Goal: Task Accomplishment & Management: Complete application form

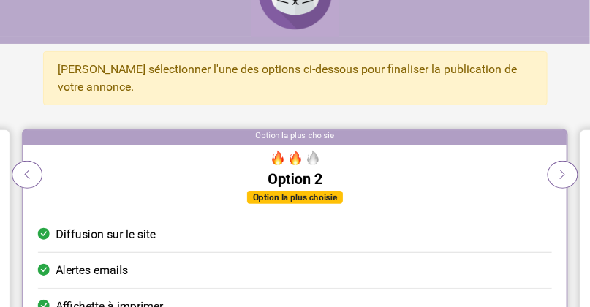
scroll to position [48, 0]
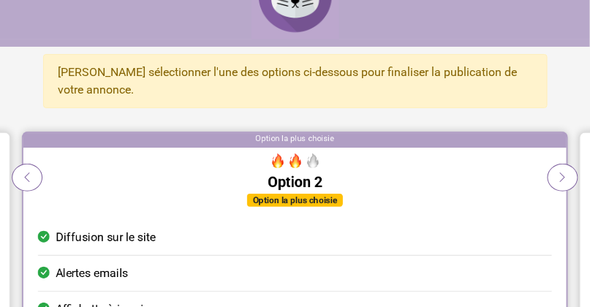
click at [267, 199] on div "Option la plus choisie" at bounding box center [295, 200] width 96 height 13
click at [562, 171] on icon at bounding box center [563, 177] width 12 height 14
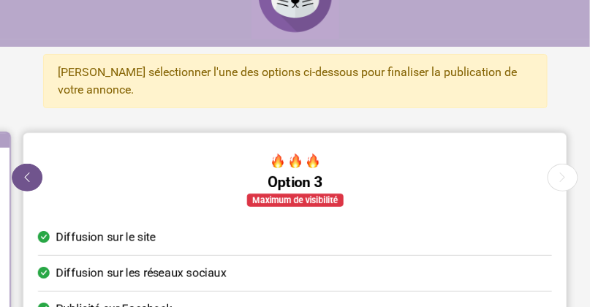
click at [31, 174] on icon at bounding box center [27, 177] width 12 height 14
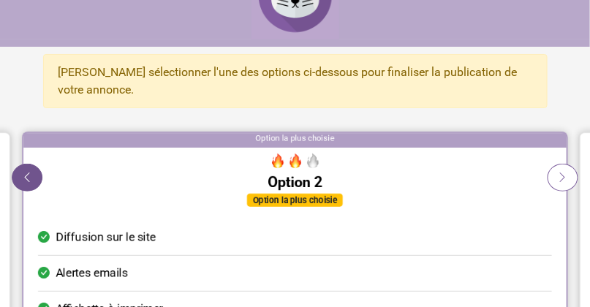
click at [31, 174] on icon at bounding box center [27, 177] width 12 height 14
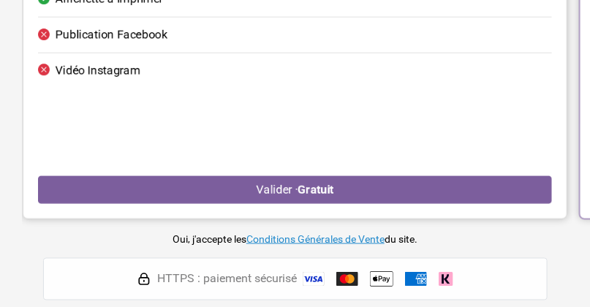
scroll to position [389, 0]
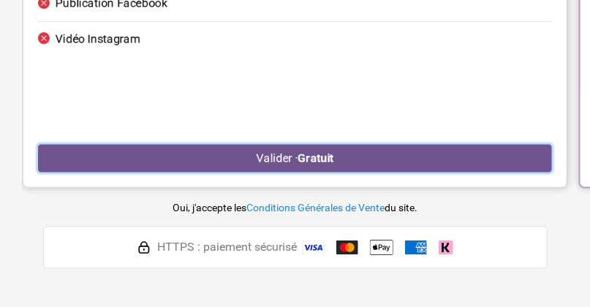
click at [286, 156] on button "Valider · Gratuit" at bounding box center [295, 159] width 514 height 28
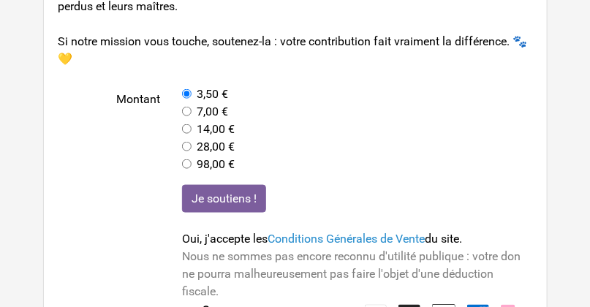
scroll to position [372, 0]
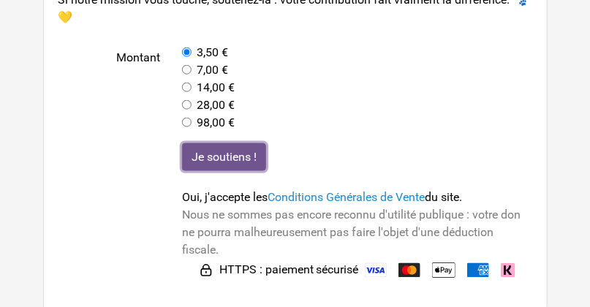
click at [251, 164] on input "Je soutiens !" at bounding box center [224, 157] width 84 height 28
